Goal: Transaction & Acquisition: Purchase product/service

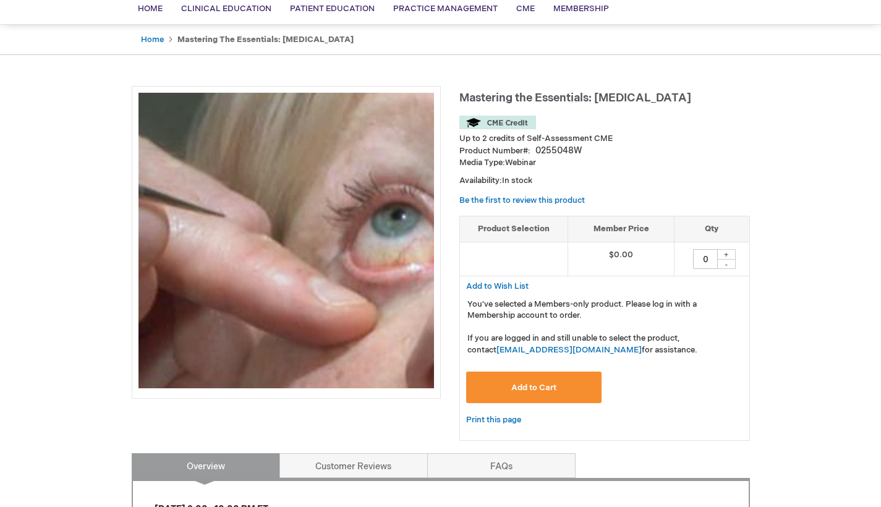
scroll to position [101, 0]
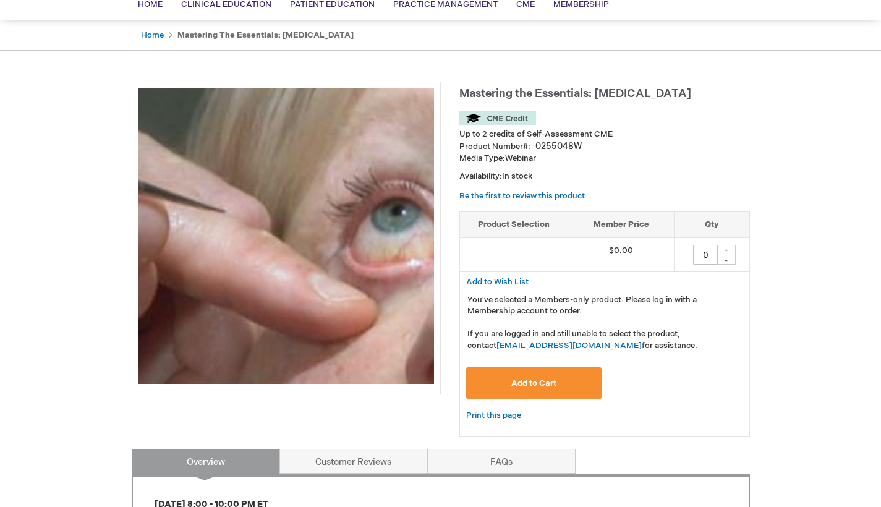
click at [568, 378] on button "Add to Cart" at bounding box center [534, 383] width 136 height 32
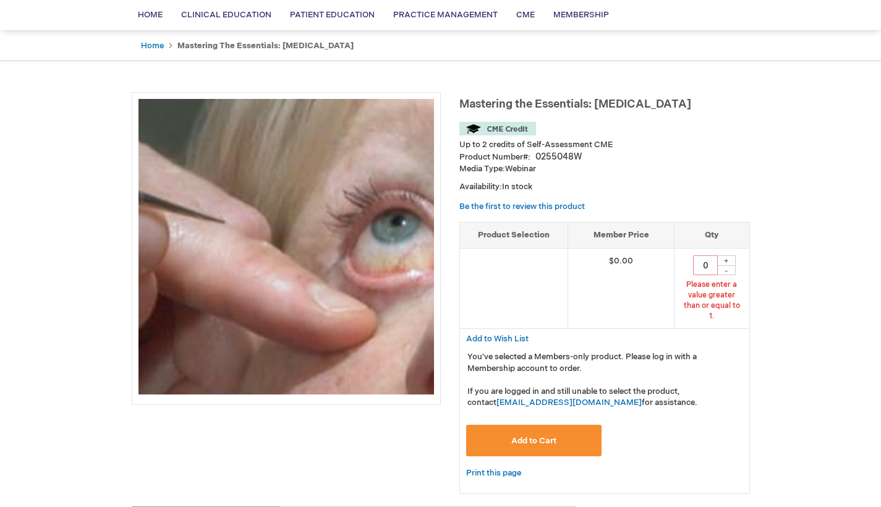
scroll to position [90, 0]
click at [730, 257] on div "+" at bounding box center [726, 261] width 19 height 11
type input "1"
click at [539, 434] on button "Add to Cart" at bounding box center [534, 442] width 136 height 32
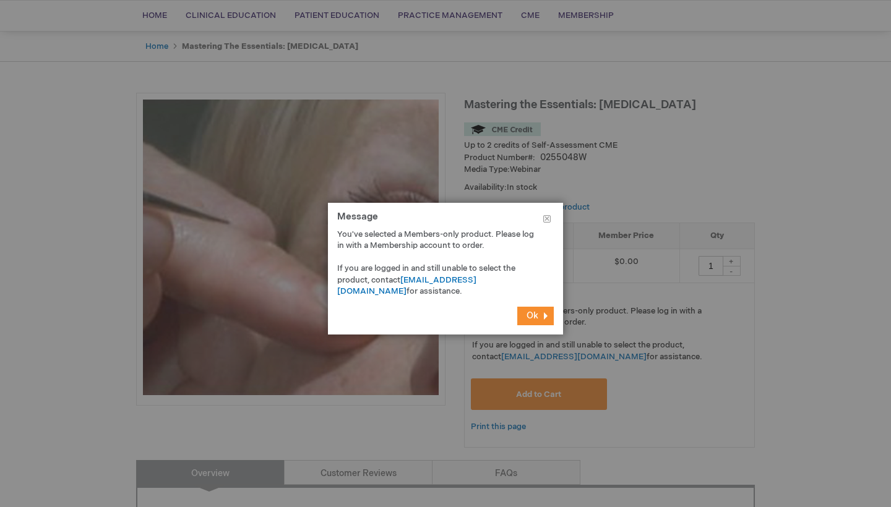
click at [550, 313] on button "Ok" at bounding box center [535, 316] width 36 height 19
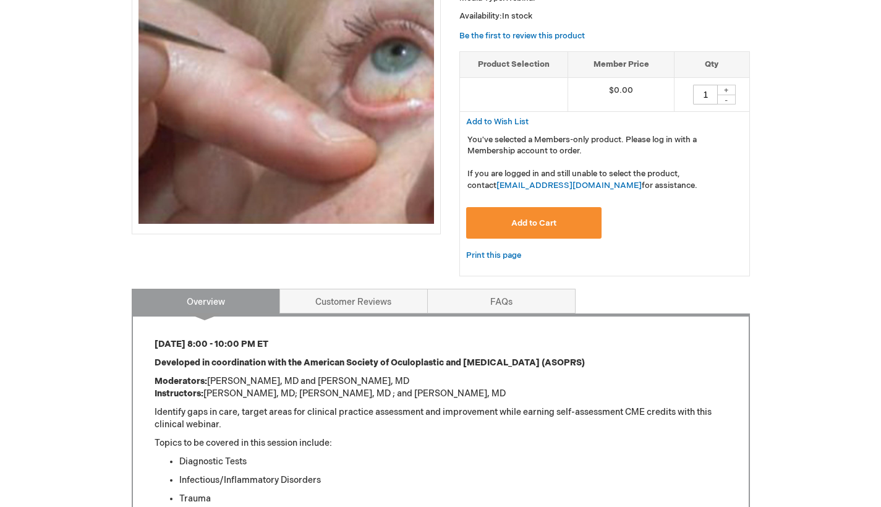
scroll to position [263, 0]
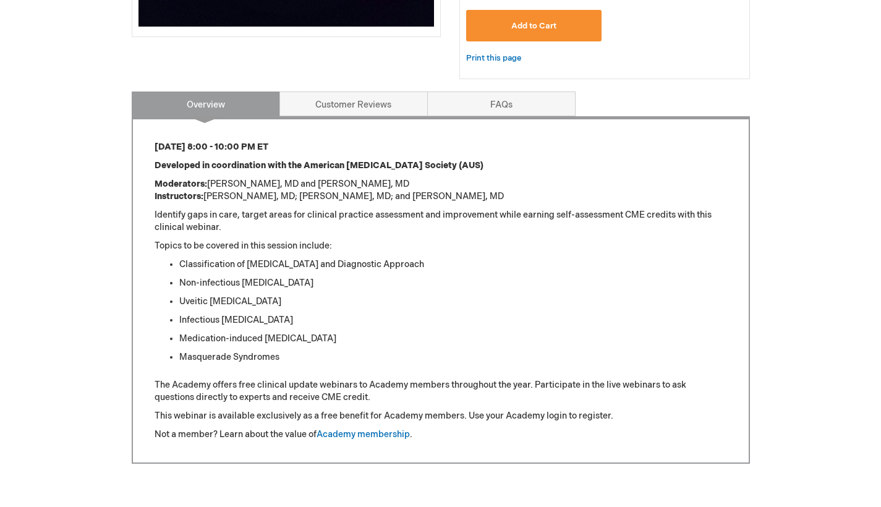
scroll to position [464, 0]
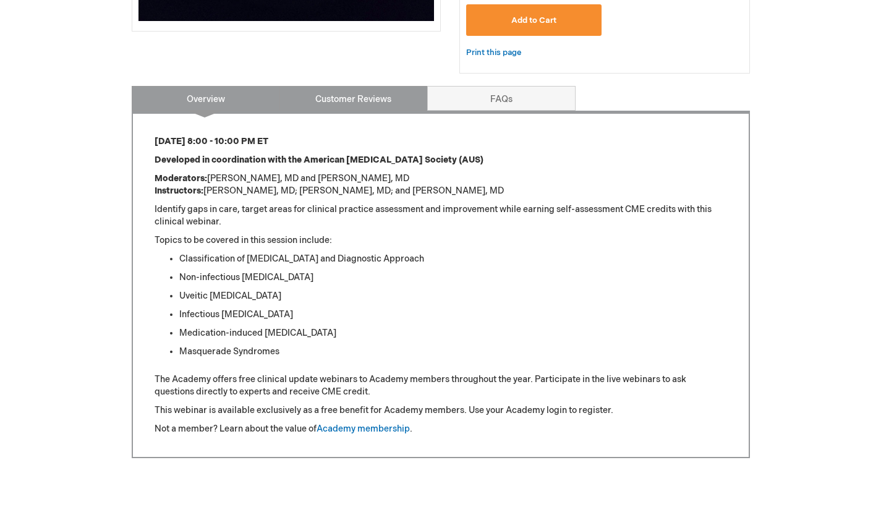
click at [382, 104] on link "Customer Reviews" at bounding box center [354, 98] width 148 height 25
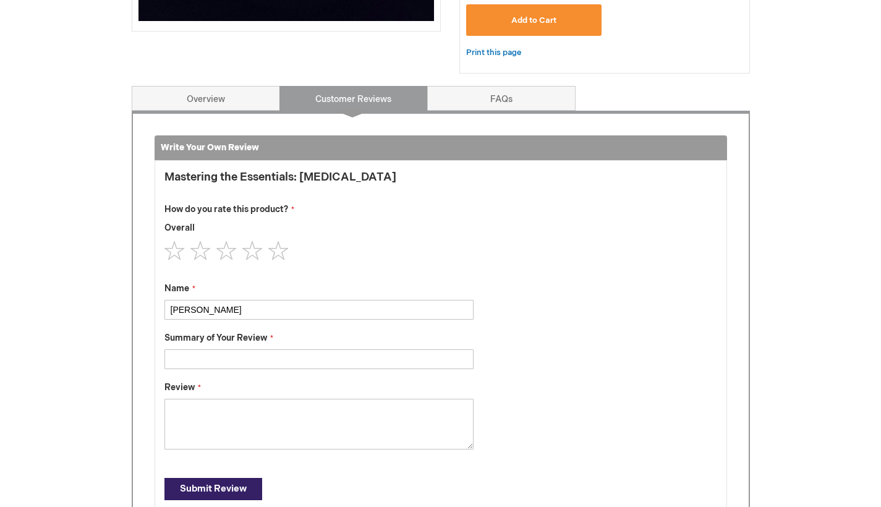
scroll to position [547, 0]
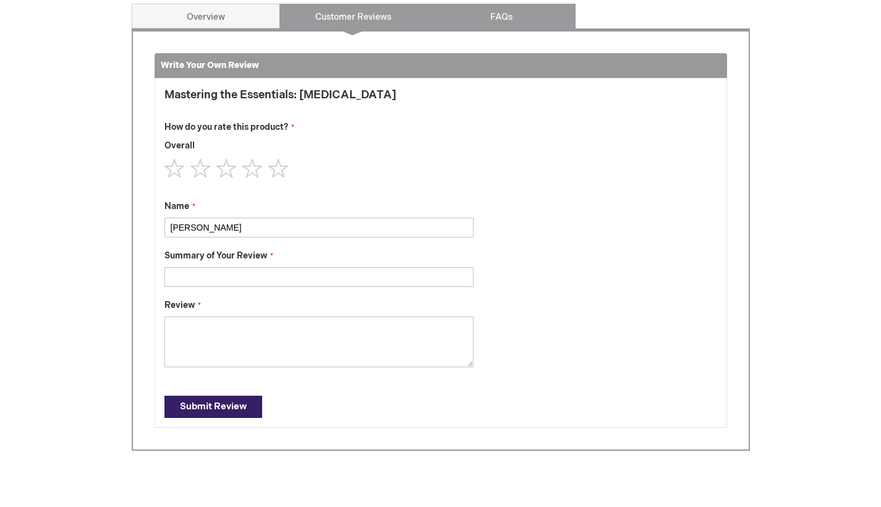
click at [499, 17] on link "FAQs" at bounding box center [501, 16] width 148 height 25
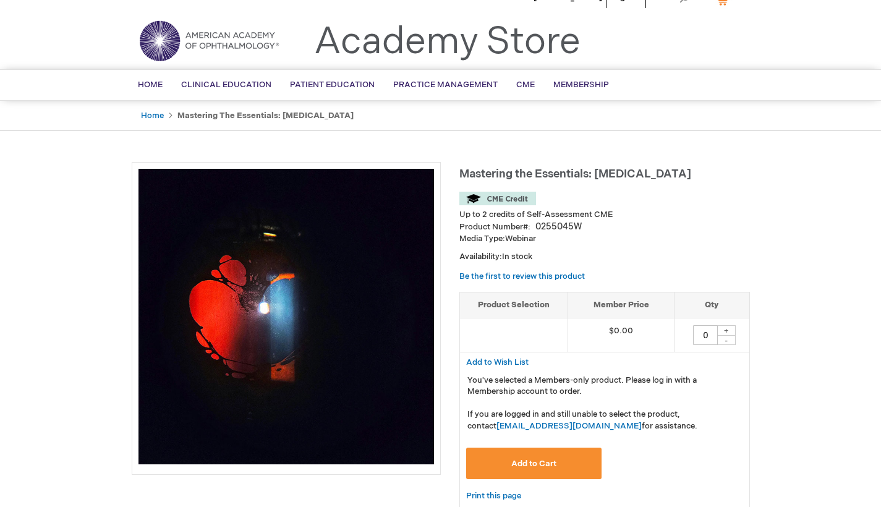
scroll to position [0, 0]
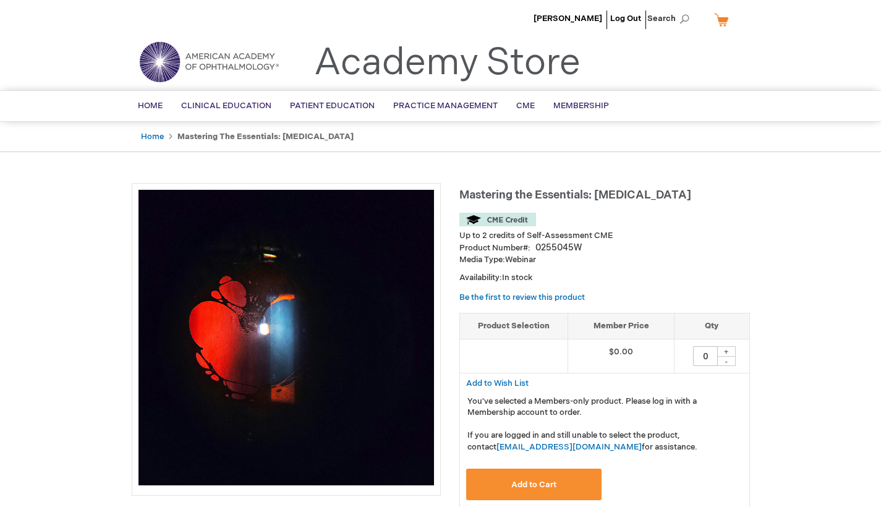
click at [231, 242] on img at bounding box center [287, 338] width 296 height 296
click at [158, 138] on link "Home" at bounding box center [152, 137] width 23 height 10
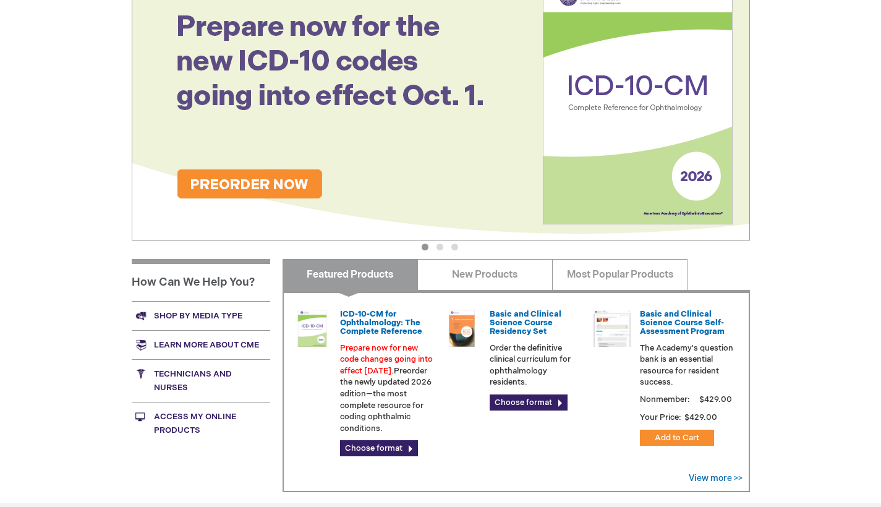
scroll to position [186, 0]
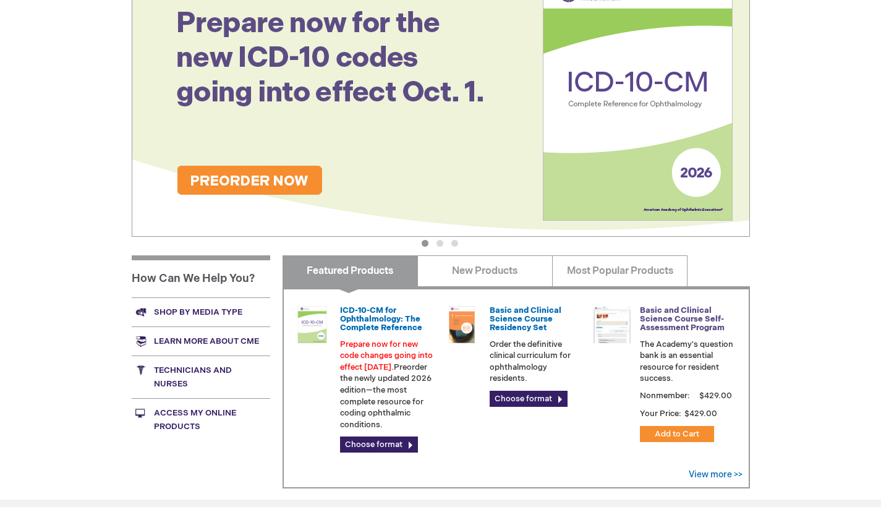
click at [674, 315] on link "Basic and Clinical Science Course Self-Assessment Program" at bounding box center [682, 320] width 85 height 28
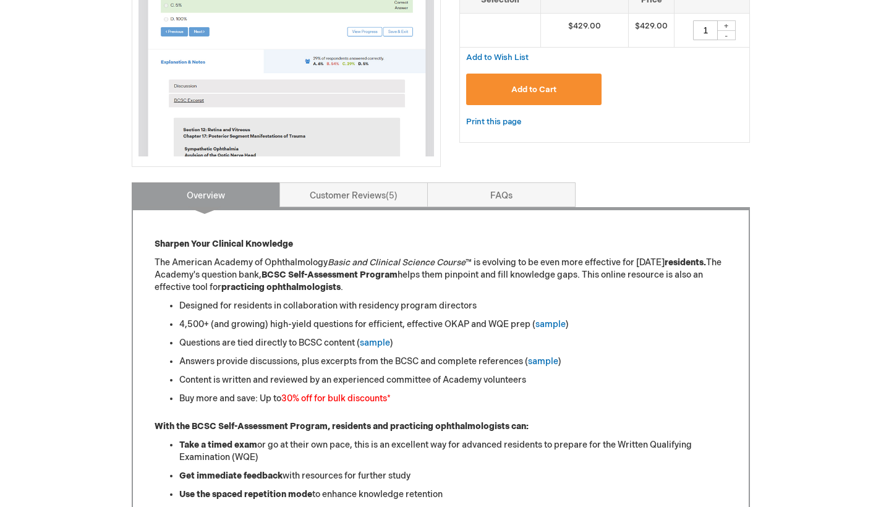
scroll to position [332, 0]
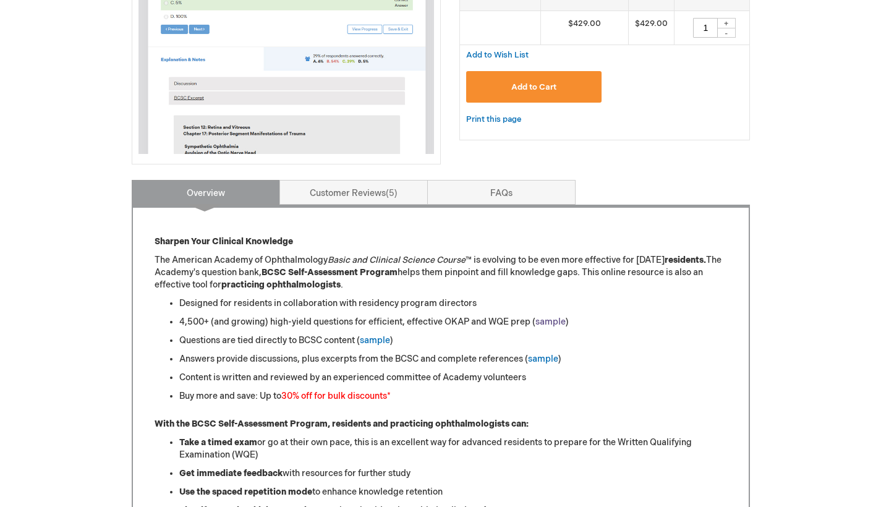
click at [551, 322] on link "sample" at bounding box center [551, 322] width 30 height 11
